Goal: Transaction & Acquisition: Obtain resource

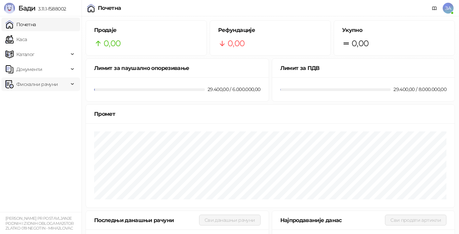
click at [29, 86] on span "Фискални рачуни" at bounding box center [36, 85] width 41 height 14
click at [39, 101] on link "Издати рачуни" at bounding box center [31, 99] width 46 height 14
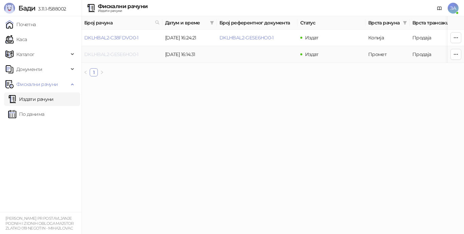
click at [125, 54] on link "DKLHBAL2-GESE6HO0-1" at bounding box center [111, 54] width 54 height 6
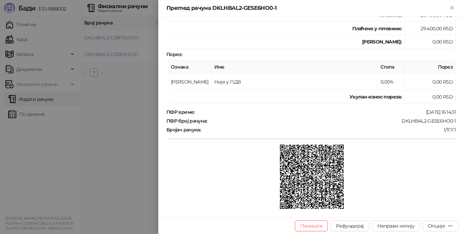
scroll to position [214, 0]
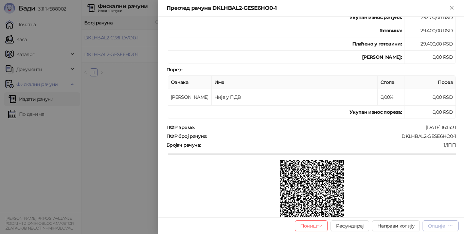
click at [452, 225] on icon "button" at bounding box center [450, 225] width 5 height 5
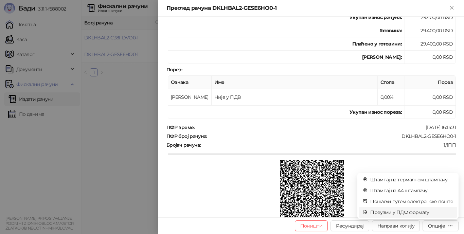
click at [419, 211] on span "Преузми у ПДФ формату" at bounding box center [412, 212] width 83 height 7
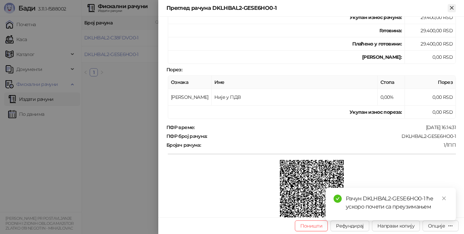
click at [452, 8] on icon "Close" at bounding box center [452, 7] width 3 height 3
